Goal: Task Accomplishment & Management: Manage account settings

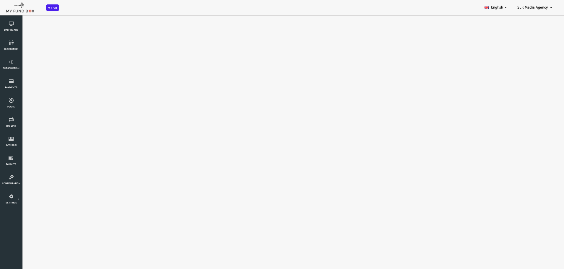
select select "100"
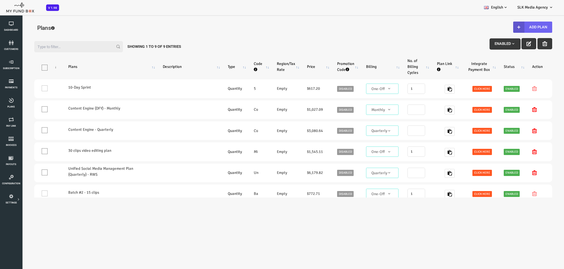
click at [506, 25] on button "Add Plan" at bounding box center [510, 27] width 39 height 11
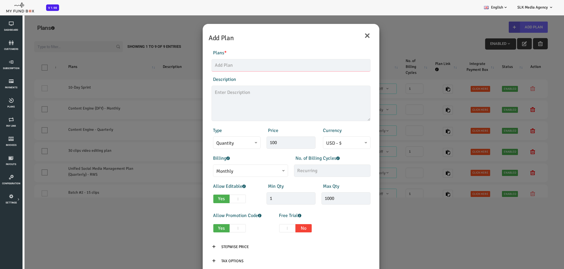
click at [225, 67] on input "text" at bounding box center [268, 65] width 159 height 12
click at [233, 64] on input "Renee Chamber" at bounding box center [268, 65] width 159 height 12
type input "Renee Chambers"
click at [221, 99] on textarea at bounding box center [268, 103] width 159 height 35
drag, startPoint x: 268, startPoint y: 142, endPoint x: 236, endPoint y: 146, distance: 32.5
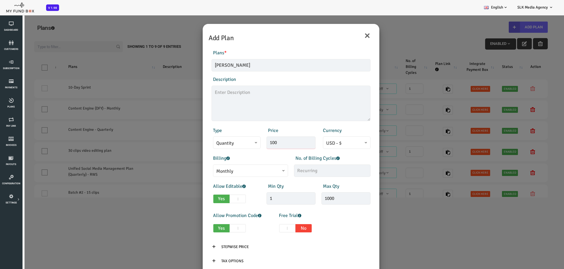
click at [236, 146] on div "Type Quantity Variable Quantity Price 100 Currency EUR - € USD - $ GBP - £ INR …" at bounding box center [268, 138] width 165 height 22
type input "250.00"
click at [221, 143] on span "Quantity" at bounding box center [214, 143] width 41 height 7
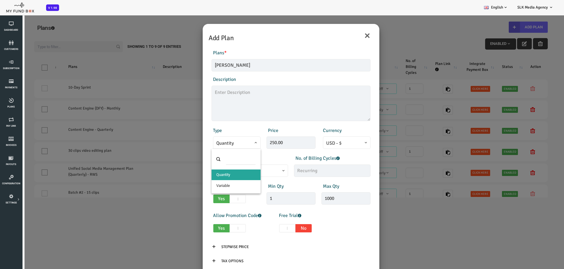
click at [221, 143] on span "Quantity" at bounding box center [214, 143] width 41 height 7
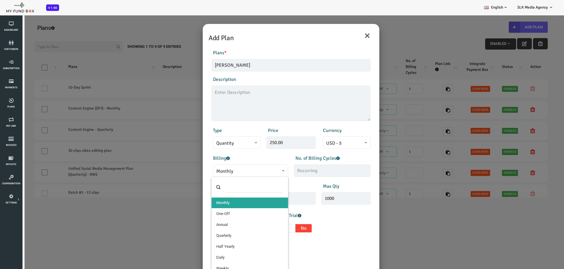
click at [241, 173] on span "Monthly" at bounding box center [228, 171] width 69 height 7
select select "4"
type input "1"
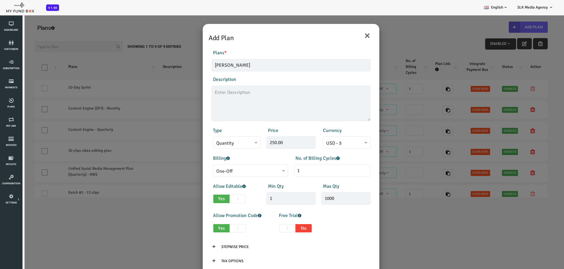
click at [218, 200] on span at bounding box center [215, 199] width 16 height 9
click at [195, 200] on input "Yes No" at bounding box center [193, 198] width 4 height 4
checkbox input "false"
click at [214, 229] on span at bounding box center [215, 228] width 16 height 9
click at [195, 229] on input "Yes No" at bounding box center [193, 227] width 4 height 4
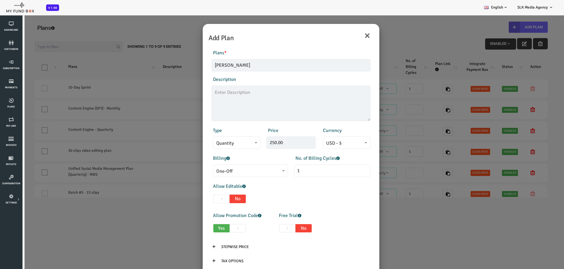
checkbox input "false"
click at [229, 96] on textarea at bounding box center [268, 103] width 159 height 35
click at [191, 96] on textarea "clip Trial" at bounding box center [268, 103] width 159 height 35
type textarea "One clip Trial"
click at [282, 48] on div "Products Invoice Product is empty Plans * Renee Chambers This field is required…" at bounding box center [268, 159] width 171 height 232
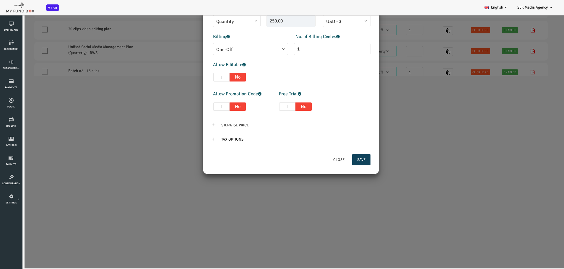
scroll to position [123, 0]
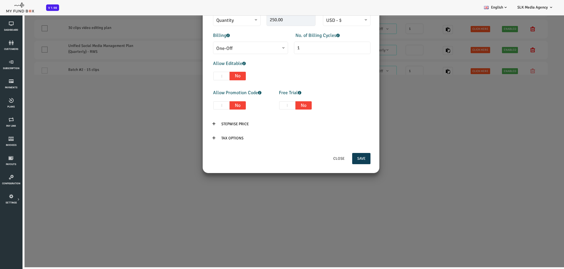
click at [336, 159] on button "Save" at bounding box center [339, 158] width 18 height 11
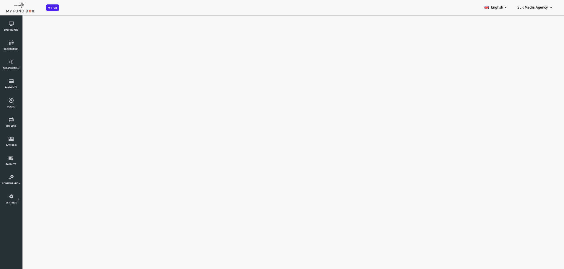
select select "100"
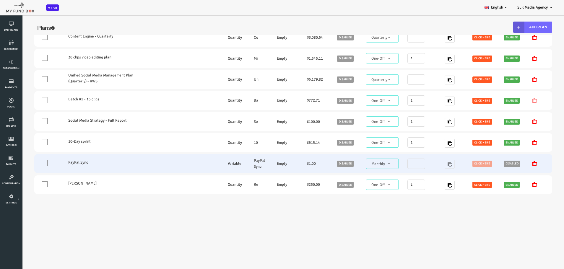
scroll to position [117, 0]
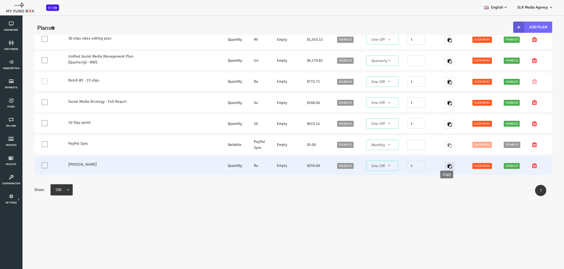
click at [425, 164] on icon "button" at bounding box center [427, 166] width 5 height 5
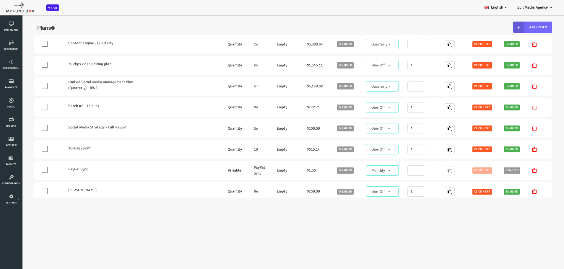
scroll to position [0, 0]
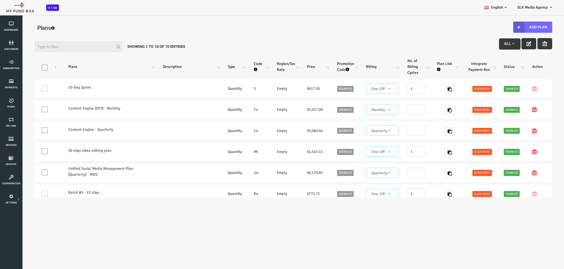
click at [499, 43] on button "button" at bounding box center [506, 43] width 15 height 11
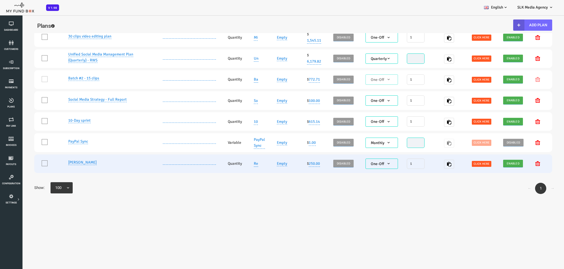
scroll to position [4, 0]
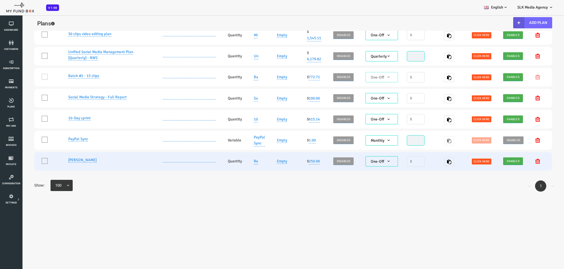
click at [64, 158] on link "Renee Chambers" at bounding box center [60, 160] width 28 height 5
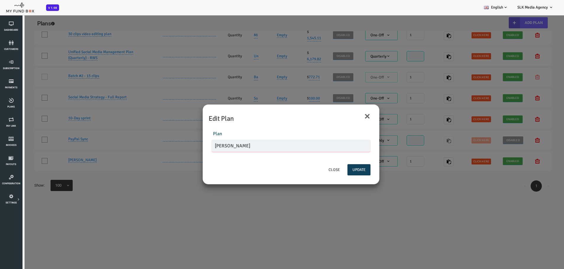
click at [247, 147] on input "Renee Chambers" at bounding box center [268, 146] width 159 height 12
type input "[PERSON_NAME] (1-clip trial)"
click at [334, 168] on button "Update" at bounding box center [336, 169] width 23 height 11
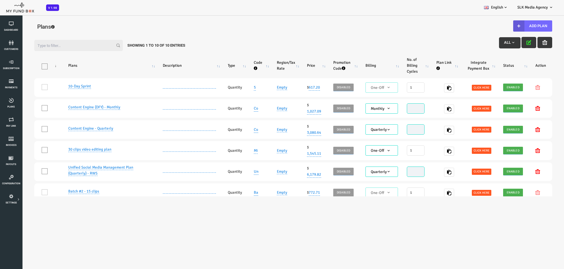
scroll to position [0, 0]
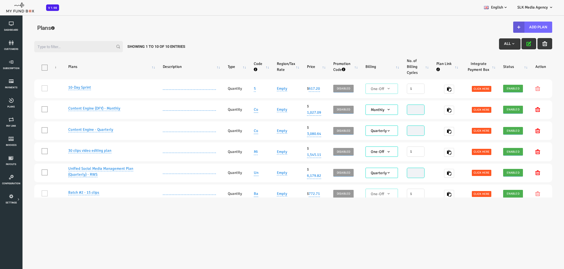
click at [504, 42] on icon "button" at bounding box center [506, 43] width 5 height 5
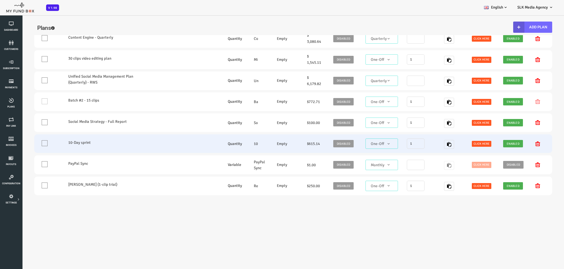
scroll to position [120, 0]
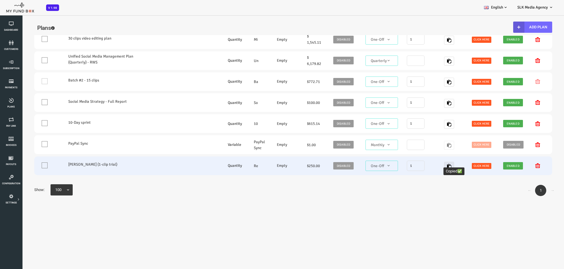
click at [426, 164] on icon "button" at bounding box center [426, 166] width 5 height 5
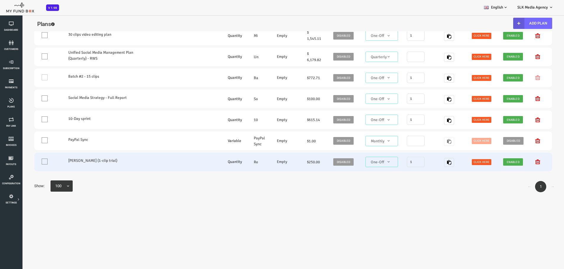
scroll to position [4, 0]
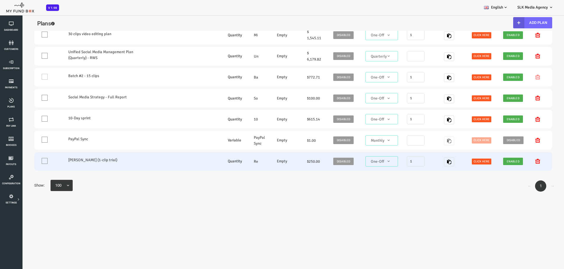
click at [514, 159] on icon at bounding box center [515, 161] width 5 height 5
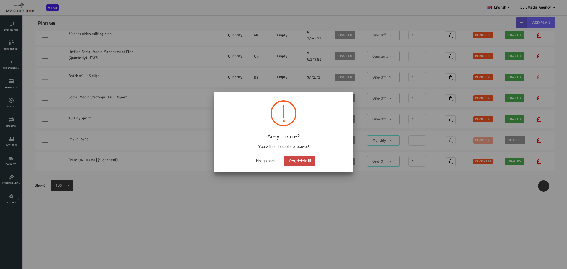
click at [305, 163] on button "Yes, delete it!" at bounding box center [299, 161] width 31 height 11
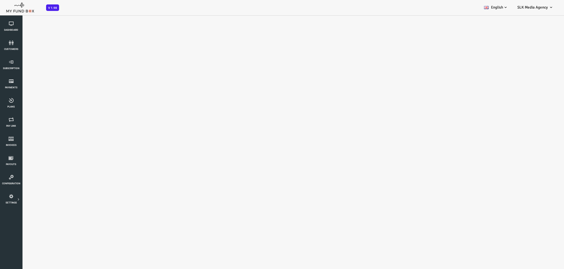
select select "100"
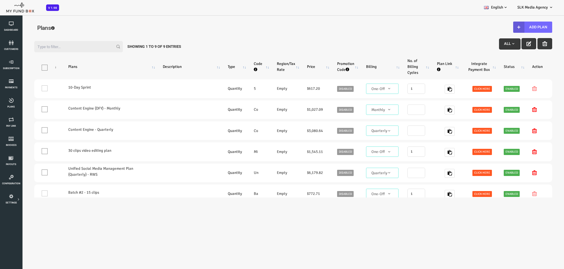
scroll to position [0, 0]
click at [499, 28] on button "Add Plan" at bounding box center [510, 27] width 39 height 11
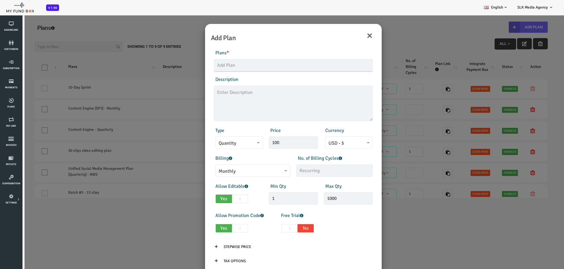
click at [232, 66] on input "text" at bounding box center [270, 65] width 159 height 12
type input "[PERSON_NAME] (1-clip trial)"
click at [233, 95] on textarea at bounding box center [270, 103] width 159 height 35
type textarea "1-clip trial"
drag, startPoint x: 267, startPoint y: 145, endPoint x: 223, endPoint y: 147, distance: 44.1
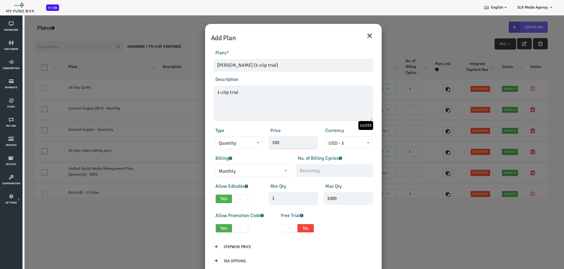
click at [224, 149] on div "Products Invoice Product is empty Plans * Renee Chambers (1-clip trial) This fi…" at bounding box center [270, 159] width 171 height 232
type input "250.00"
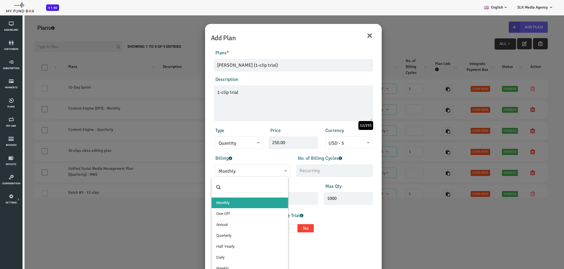
click at [214, 170] on span "Monthly" at bounding box center [230, 171] width 69 height 7
select select "4"
type input "1"
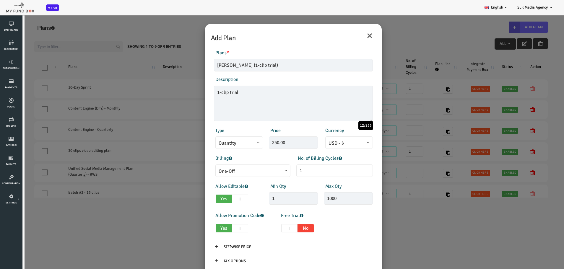
click at [217, 195] on span at bounding box center [217, 199] width 16 height 9
click at [197, 196] on input "Yes No" at bounding box center [195, 198] width 4 height 4
checkbox input "false"
click at [218, 225] on span at bounding box center [217, 228] width 16 height 9
click at [197, 225] on input "Yes No" at bounding box center [195, 227] width 4 height 4
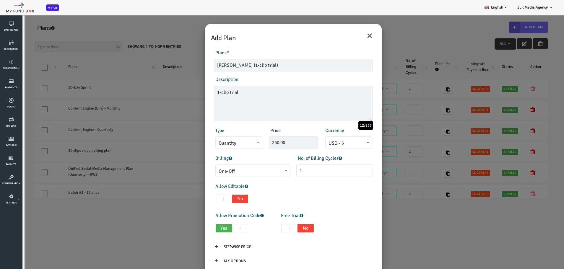
checkbox input "false"
click at [322, 196] on div "Allow Editable Yes No Min Qty 1 Invalid min qty Max Qty 1000 Invalid max qty" at bounding box center [270, 194] width 165 height 23
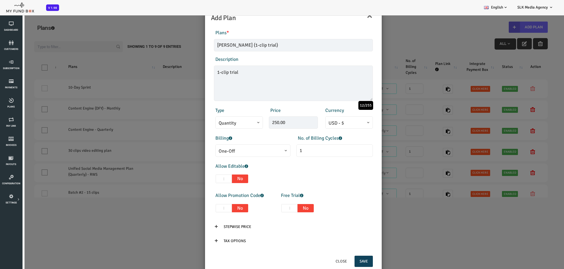
scroll to position [21, 0]
click at [341, 258] on button "Save" at bounding box center [341, 260] width 18 height 11
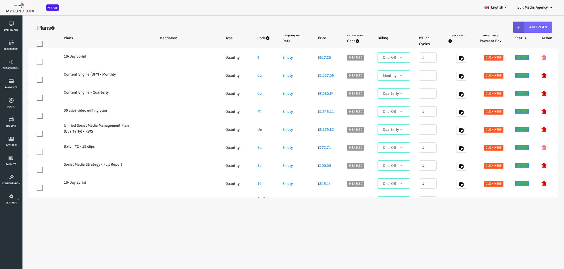
scroll to position [0, 0]
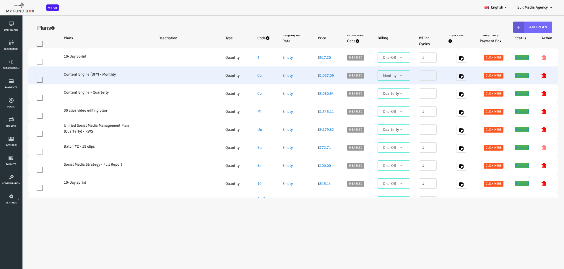
select select "100"
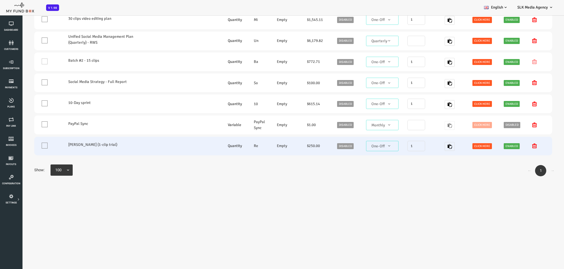
scroll to position [17, 0]
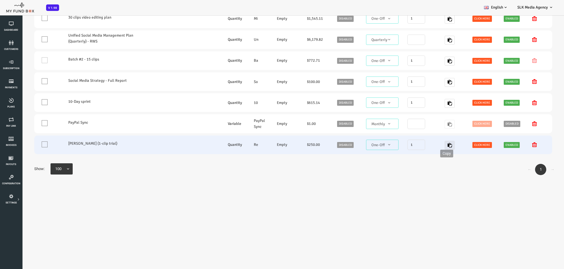
click at [425, 143] on icon "button" at bounding box center [427, 145] width 5 height 5
